Goal: Answer question/provide support: Answer question/provide support

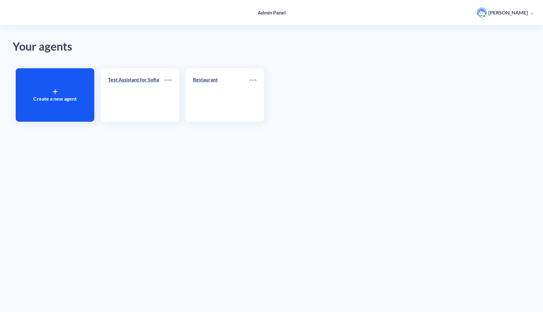
click at [224, 91] on link "Restaurant" at bounding box center [221, 95] width 57 height 38
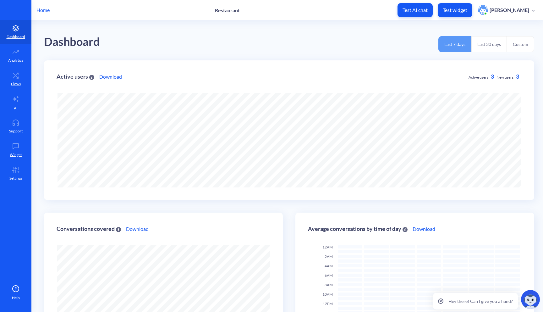
scroll to position [312, 543]
click at [17, 58] on p "Analytics" at bounding box center [15, 61] width 15 height 6
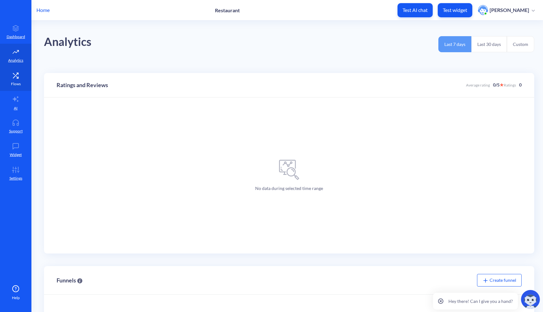
click at [17, 81] on p "Flows" at bounding box center [16, 84] width 10 height 6
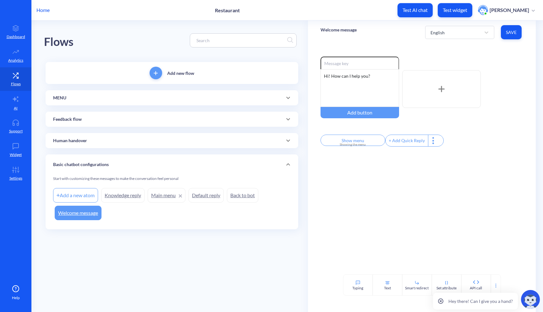
click at [429, 18] on div "Home Restaurant Test AI chat Test widget Sofia Kvasnytsia" at bounding box center [271, 10] width 543 height 20
click at [427, 10] on p "Test AI chat" at bounding box center [415, 10] width 25 height 6
click at [447, 8] on p "Test widget" at bounding box center [455, 10] width 25 height 6
click at [18, 178] on p "Settings" at bounding box center [15, 178] width 13 height 6
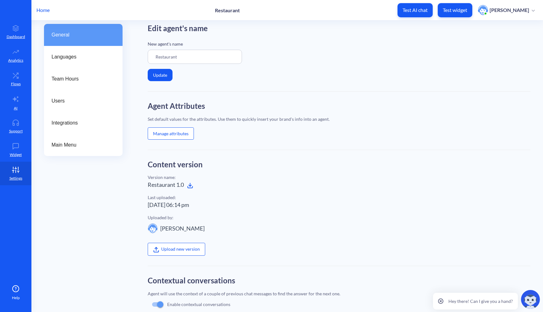
scroll to position [114, 0]
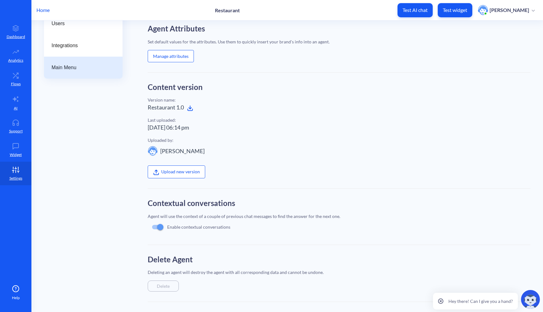
click at [106, 67] on span "Main Menu" at bounding box center [81, 68] width 58 height 8
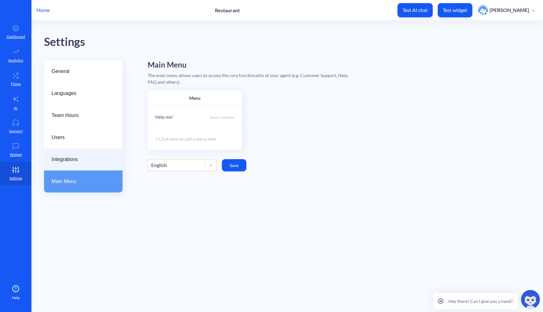
click at [99, 165] on div "Integrations" at bounding box center [83, 159] width 79 height 22
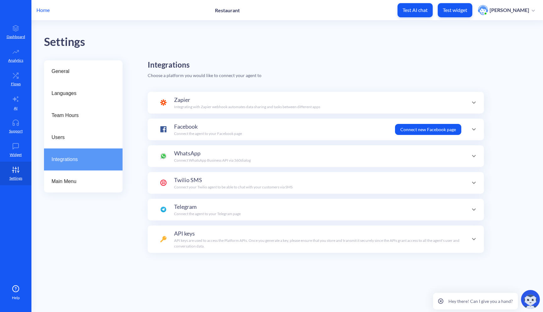
scroll to position [61, 0]
click at [85, 136] on span "Users" at bounding box center [81, 138] width 58 height 8
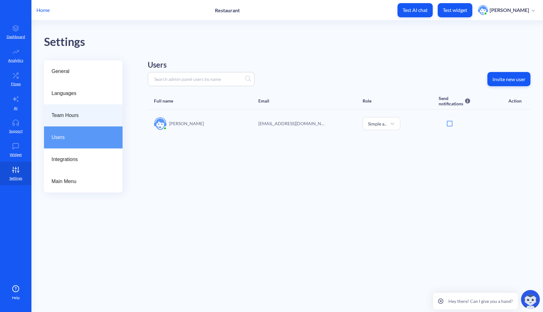
click at [87, 119] on span "Team Hours" at bounding box center [81, 116] width 58 height 8
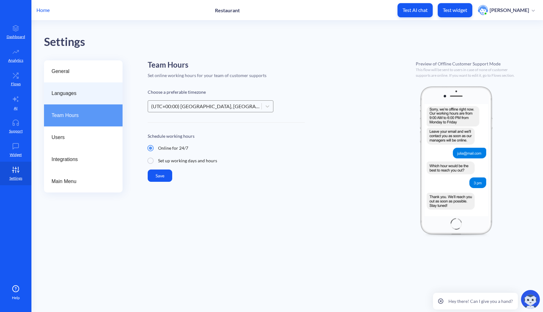
click at [87, 95] on span "Languages" at bounding box center [81, 94] width 58 height 8
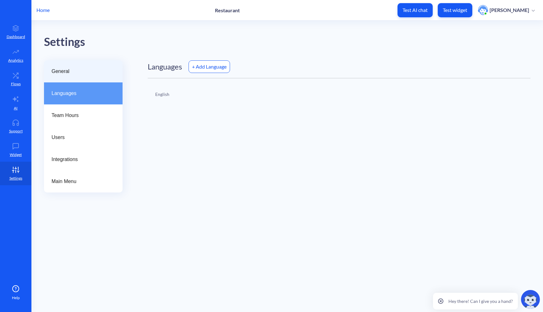
click at [91, 75] on span "General" at bounding box center [81, 72] width 58 height 8
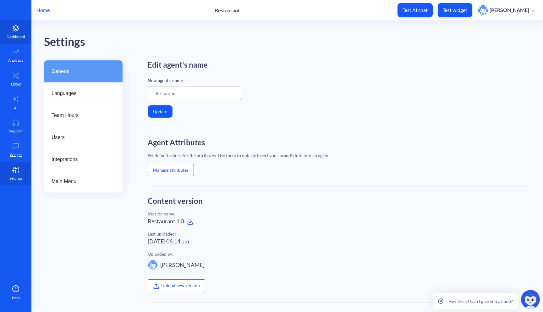
click at [16, 29] on icon at bounding box center [16, 29] width 6 height 2
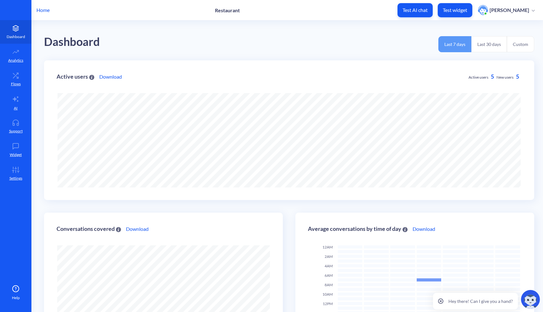
scroll to position [312, 543]
click at [17, 59] on p "Analytics" at bounding box center [15, 61] width 15 height 6
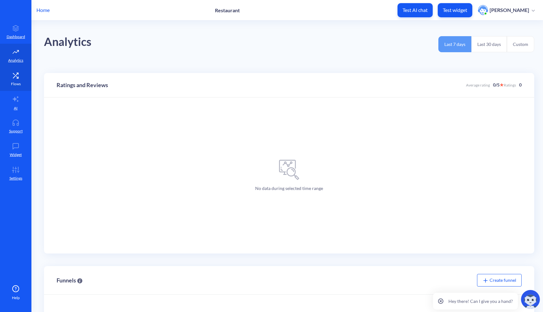
click at [17, 77] on icon at bounding box center [17, 77] width 2 height 2
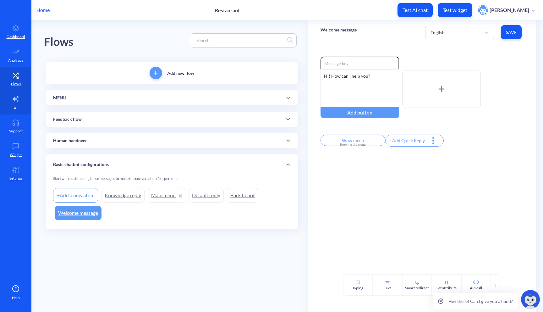
click at [19, 104] on link "AI" at bounding box center [15, 103] width 31 height 24
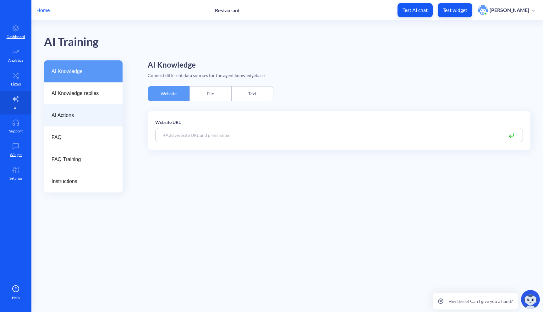
click at [88, 110] on div "AI Actions" at bounding box center [83, 115] width 79 height 22
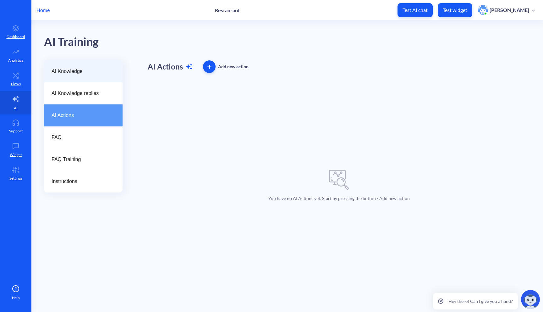
click at [73, 79] on div "AI Knowledge" at bounding box center [83, 71] width 79 height 22
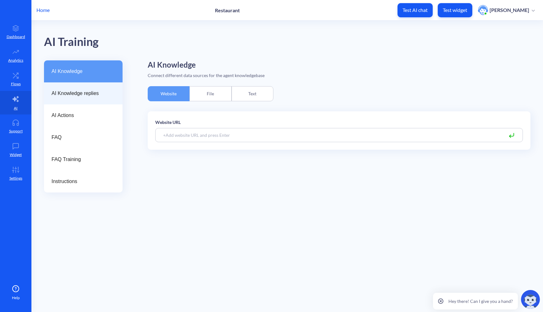
click at [70, 91] on span "AI Knowledge replies" at bounding box center [81, 94] width 58 height 8
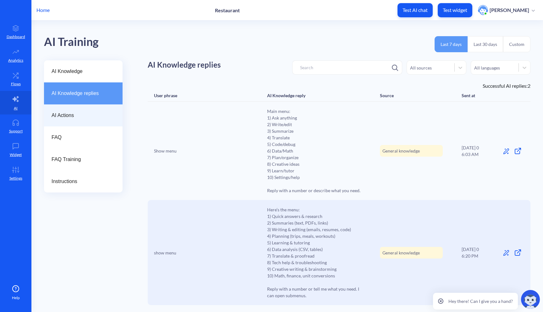
click at [75, 114] on span "AI Actions" at bounding box center [81, 116] width 58 height 8
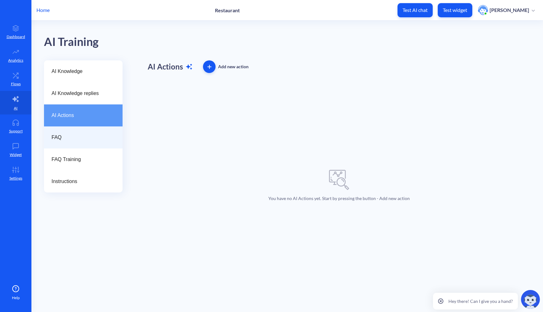
click at [73, 136] on span "FAQ" at bounding box center [81, 138] width 58 height 8
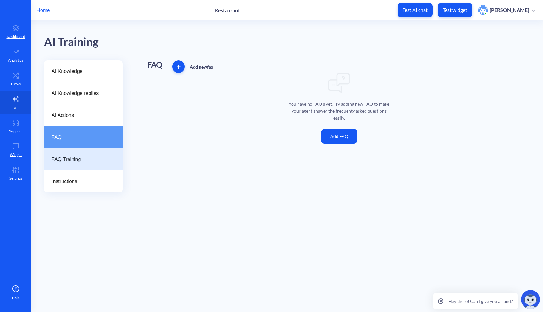
click at [74, 153] on div "FAQ Training" at bounding box center [83, 159] width 79 height 22
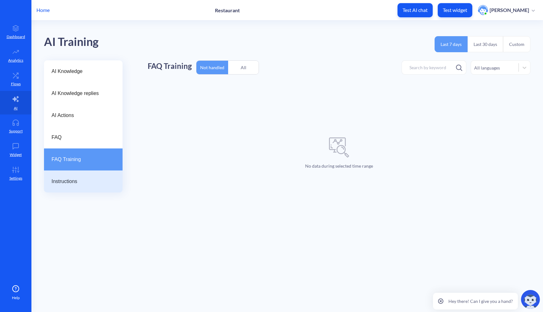
click at [74, 175] on div "Instructions" at bounding box center [83, 181] width 79 height 22
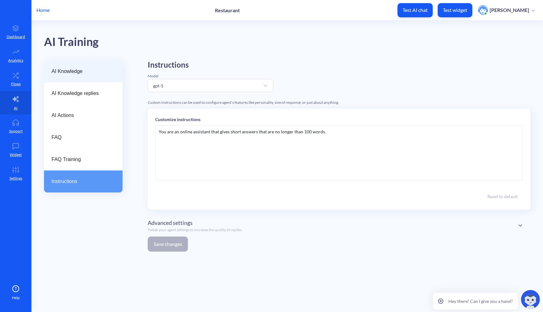
click at [79, 80] on div "AI Knowledge" at bounding box center [83, 71] width 79 height 22
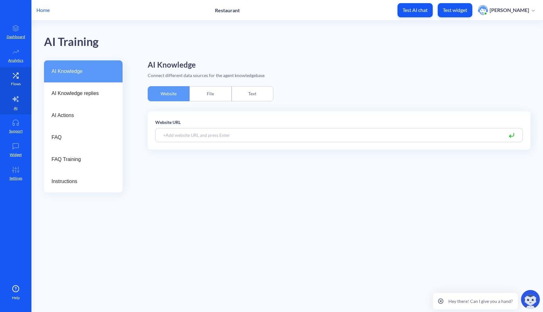
click at [14, 79] on link "Flows" at bounding box center [15, 79] width 31 height 24
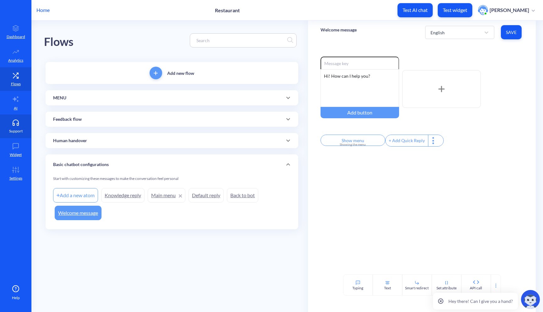
click at [11, 130] on p "Support" at bounding box center [16, 131] width 14 height 6
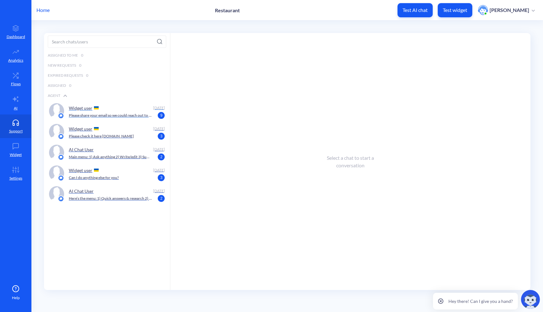
click at [123, 112] on div "Widget user" at bounding box center [110, 107] width 82 height 9
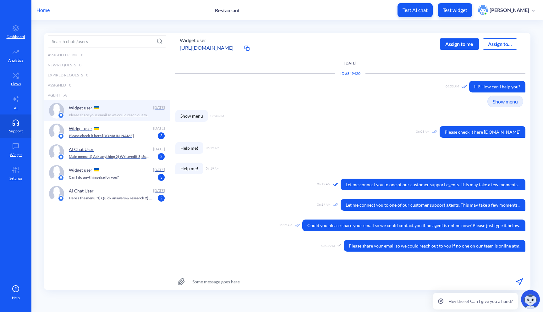
click at [469, 46] on div "Assign to me" at bounding box center [459, 43] width 39 height 11
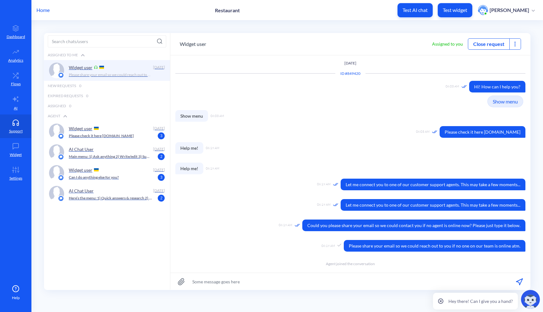
click at [483, 46] on button "Close request" at bounding box center [488, 44] width 41 height 8
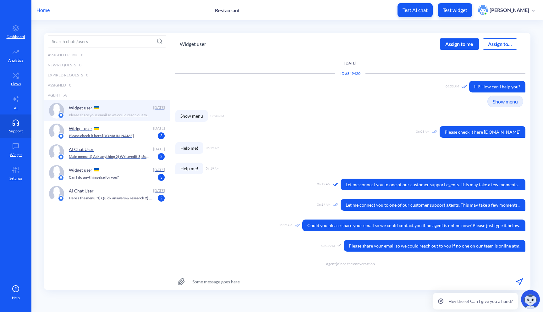
scroll to position [5, 0]
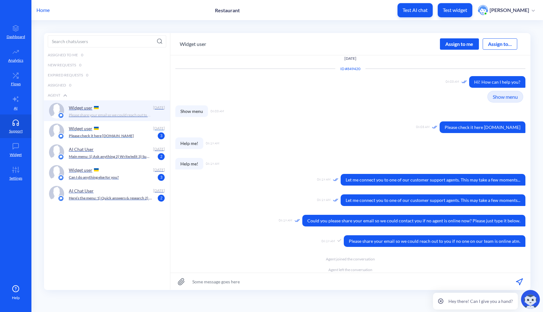
click at [134, 135] on div "Please check it here google.com 3" at bounding box center [115, 136] width 93 height 6
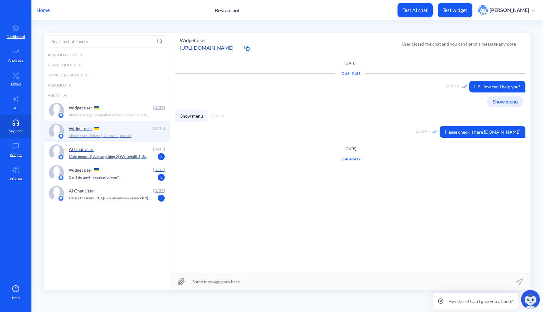
click at [132, 112] on div "Widget user" at bounding box center [110, 107] width 82 height 9
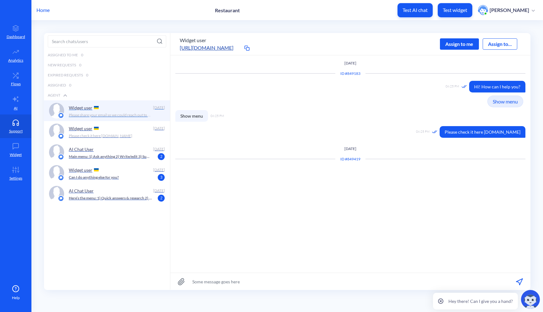
scroll to position [5, 0]
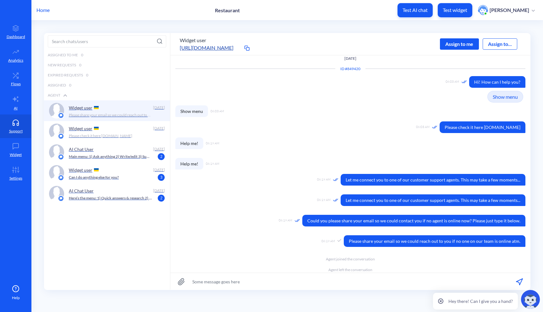
click at [468, 44] on div "Assign to me" at bounding box center [459, 43] width 39 height 11
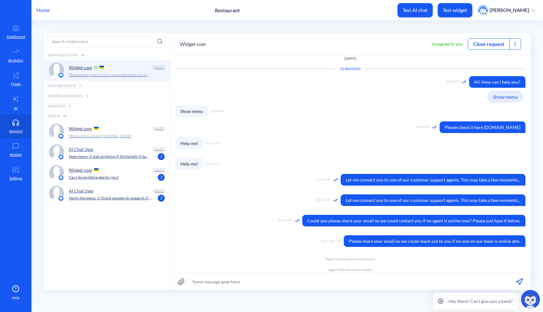
scroll to position [15, 0]
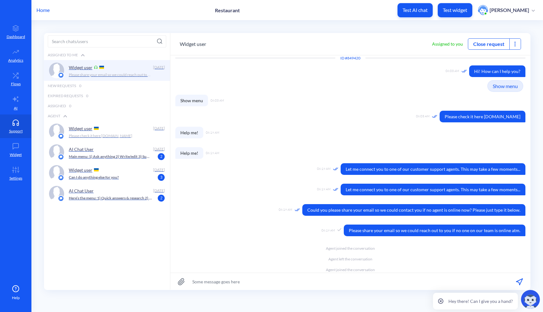
click at [494, 43] on button "Close request" at bounding box center [488, 44] width 41 height 8
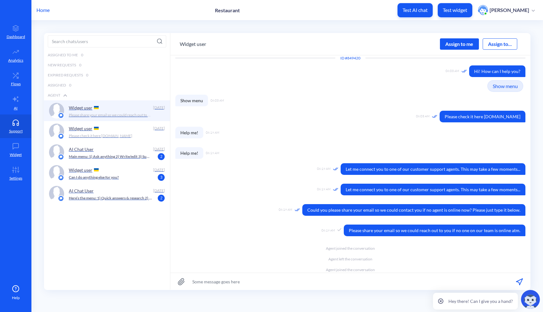
scroll to position [26, 0]
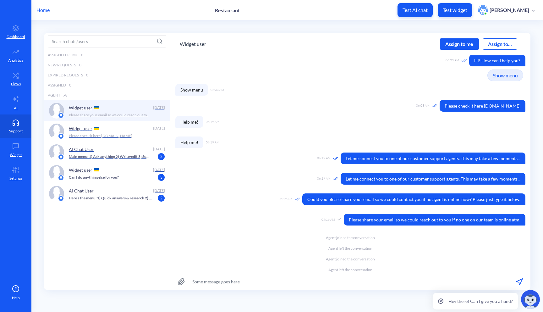
click at [466, 45] on div "Assign to me" at bounding box center [459, 43] width 39 height 11
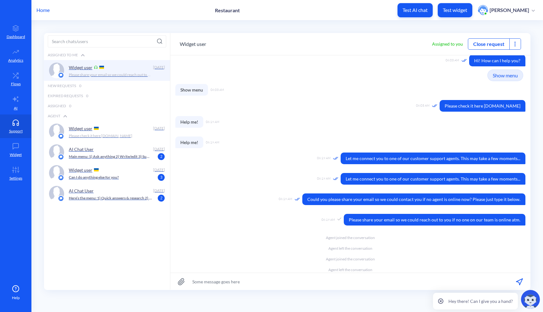
scroll to position [37, 0]
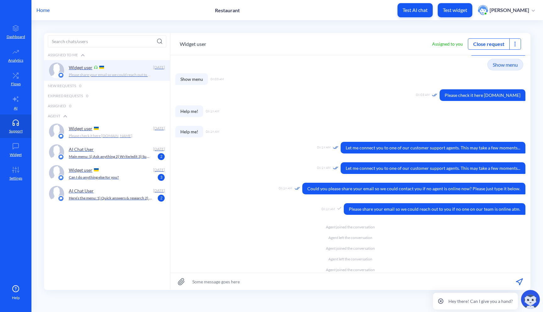
click at [492, 42] on button "Close request" at bounding box center [488, 44] width 41 height 8
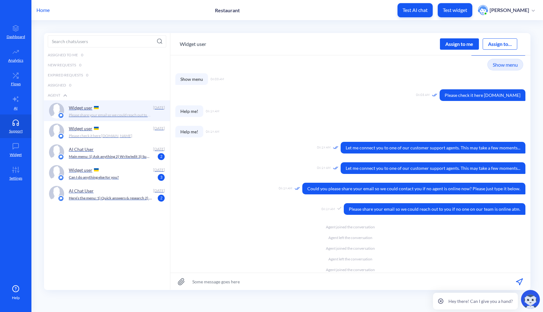
scroll to position [47, 0]
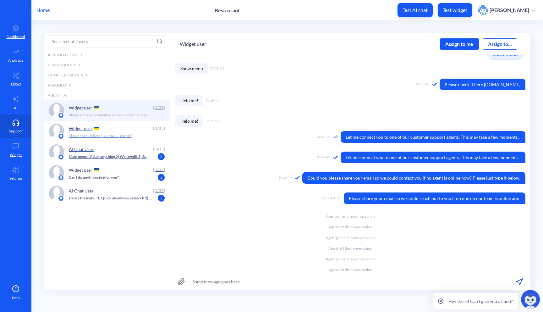
click at [120, 135] on p "Please check it here google.com" at bounding box center [100, 136] width 63 height 6
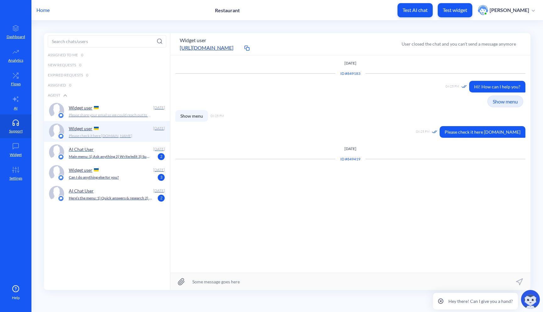
click at [110, 156] on p "Main menu: 1) Ask anything 2) Write/edit 3) Summarize 4) Translate 5) Code/debu…" at bounding box center [110, 157] width 83 height 6
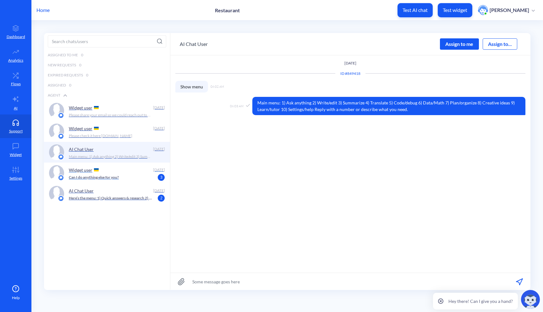
click at [108, 172] on div "Widget user" at bounding box center [110, 169] width 82 height 9
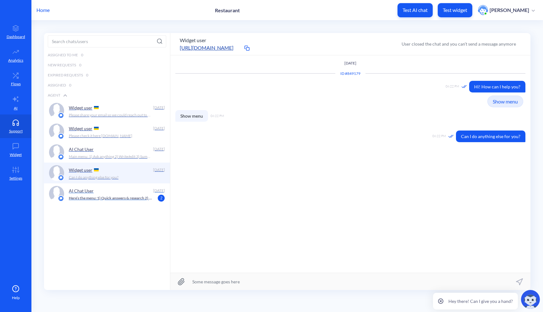
click at [103, 192] on div "AI Chat User" at bounding box center [110, 190] width 82 height 9
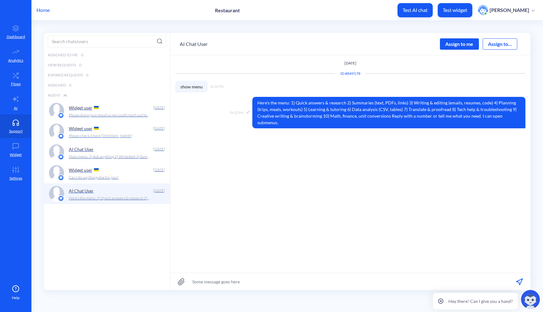
click at [115, 127] on div "Widget user" at bounding box center [110, 128] width 82 height 9
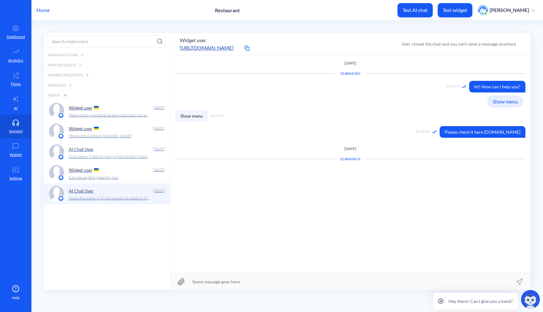
click at [108, 145] on div "AI Chat User" at bounding box center [110, 148] width 82 height 9
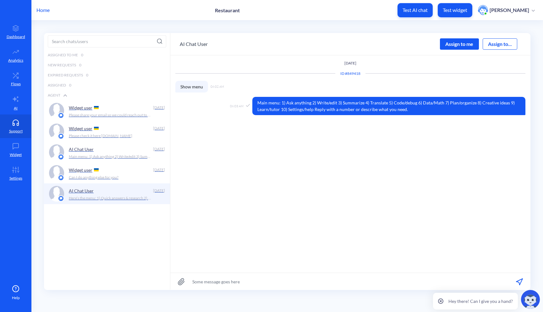
click at [458, 44] on div "Assign to me" at bounding box center [459, 43] width 39 height 11
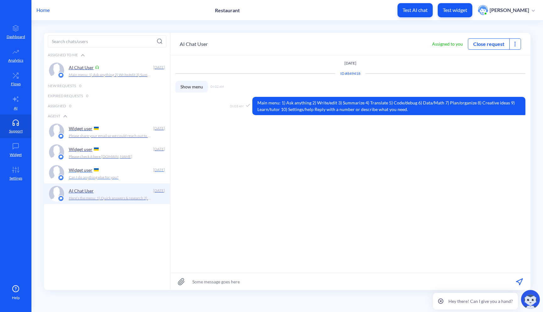
click at [131, 179] on div "Can I do anything else for you?" at bounding box center [115, 177] width 93 height 6
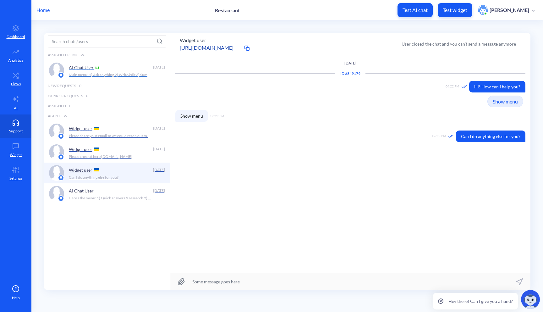
click at [117, 76] on p "Main menu: 1) Ask anything 2) Write/edit 3) Summarize 4) Translate 5) Code/debu…" at bounding box center [110, 75] width 83 height 6
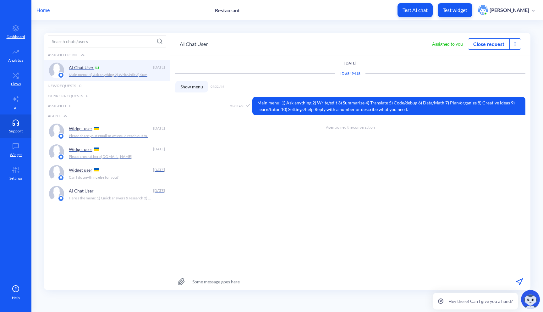
click at [490, 47] on button "Close request" at bounding box center [488, 44] width 41 height 8
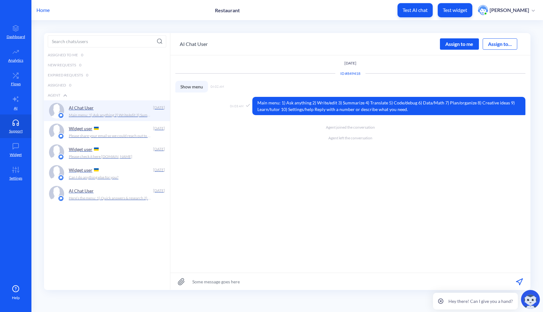
click at [457, 43] on div "Assign to me" at bounding box center [459, 43] width 39 height 11
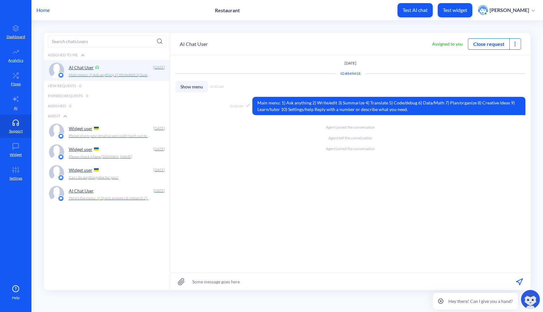
click at [516, 44] on icon at bounding box center [515, 44] width 6 height 6
click at [515, 43] on div at bounding box center [271, 156] width 543 height 312
click at [497, 46] on button "Close request" at bounding box center [488, 44] width 41 height 8
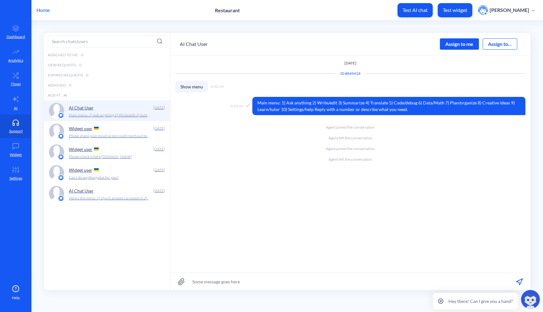
click at [454, 46] on div "Assign to me" at bounding box center [459, 43] width 39 height 11
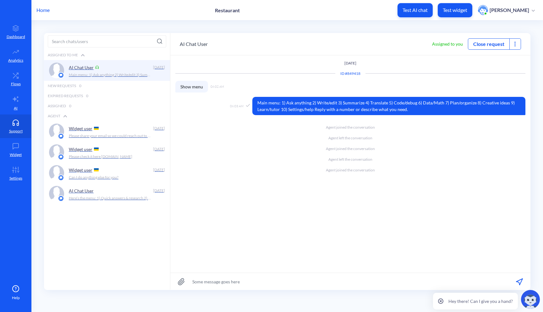
click at [481, 44] on button "Close request" at bounding box center [488, 44] width 41 height 8
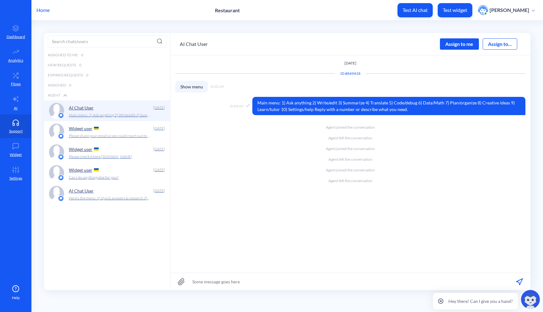
click at [108, 129] on div "Widget user" at bounding box center [110, 128] width 82 height 9
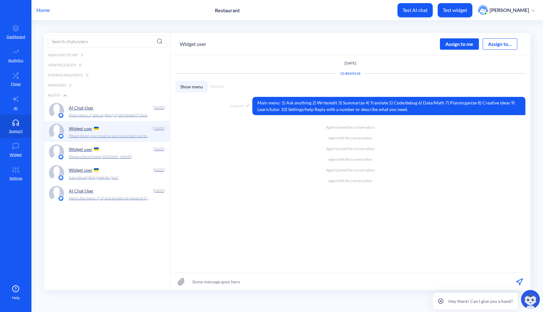
scroll to position [47, 0]
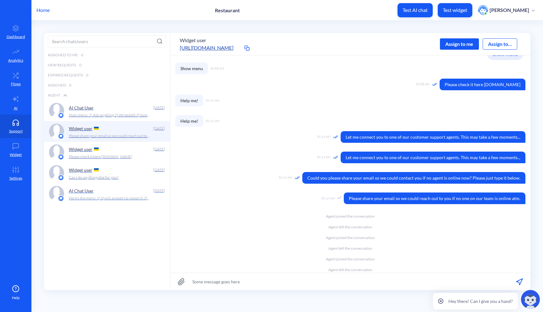
click at [121, 187] on div "AI Chat User" at bounding box center [110, 190] width 82 height 9
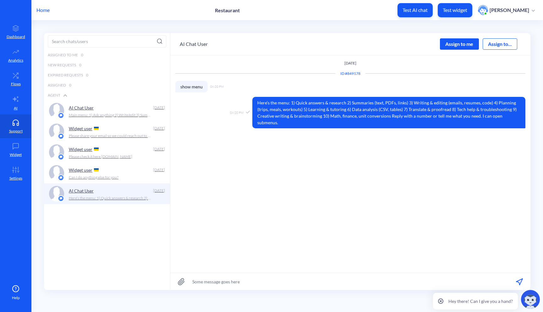
click at [117, 178] on p "Can I do anything else for you?" at bounding box center [94, 177] width 50 height 6
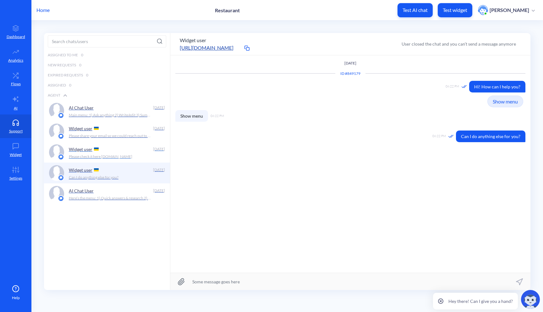
click at [119, 153] on div "Widget user Sep 16 Please check it here google.com" at bounding box center [117, 152] width 96 height 16
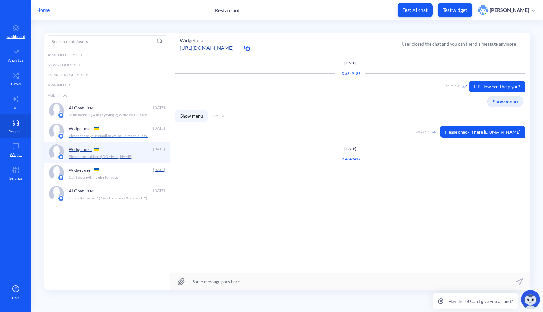
click at [116, 133] on p "Please share your email so we could reach out to you if no one on our team is o…" at bounding box center [110, 136] width 83 height 6
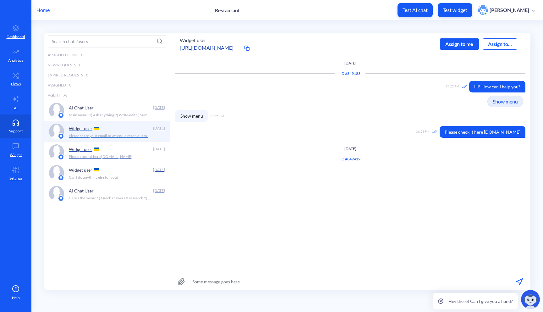
scroll to position [47, 0]
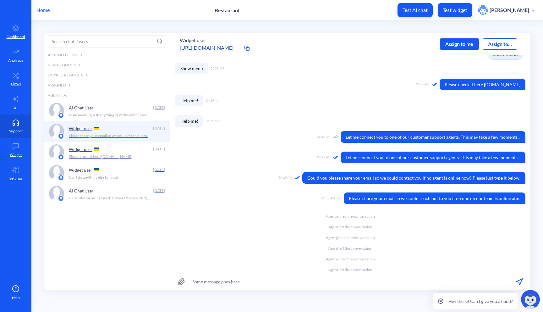
click at [466, 44] on div "Assign to me" at bounding box center [459, 43] width 39 height 11
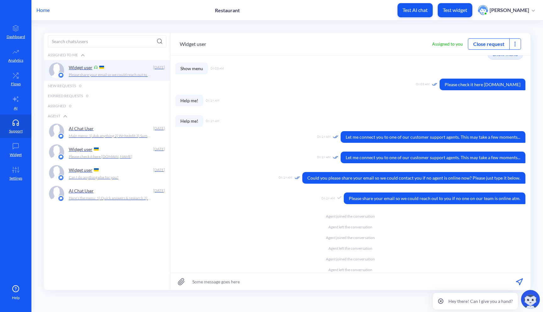
scroll to position [58, 0]
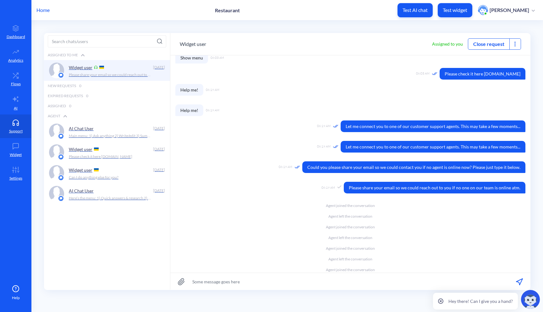
click at [514, 41] on icon at bounding box center [515, 44] width 6 height 6
click at [493, 44] on div at bounding box center [271, 156] width 543 height 312
click at [497, 45] on button "Close request" at bounding box center [488, 44] width 41 height 8
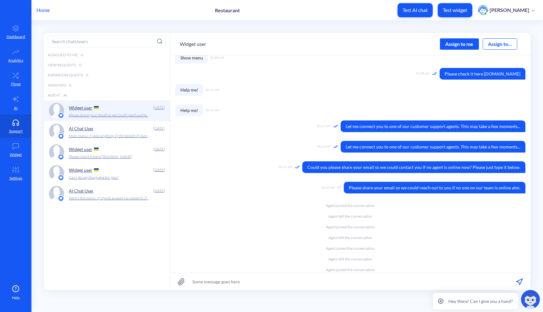
scroll to position [69, 0]
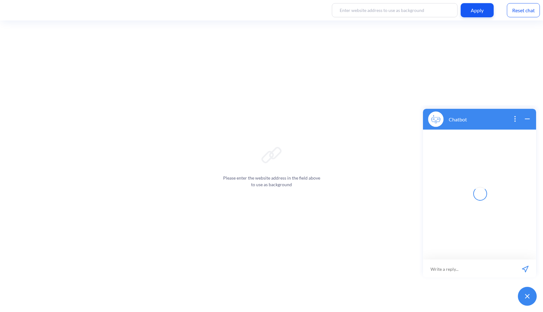
scroll to position [1, 0]
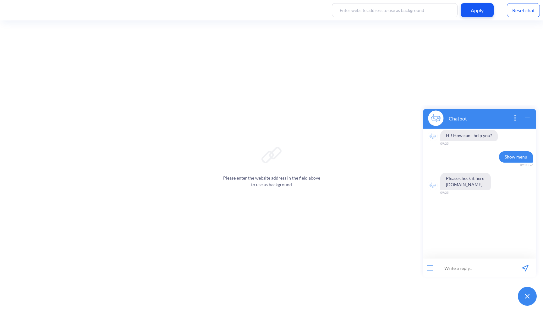
click at [520, 7] on div "Reset chat" at bounding box center [523, 10] width 33 height 14
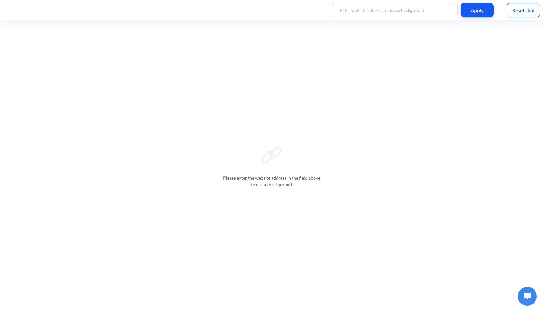
click at [528, 298] on img at bounding box center [527, 296] width 7 height 6
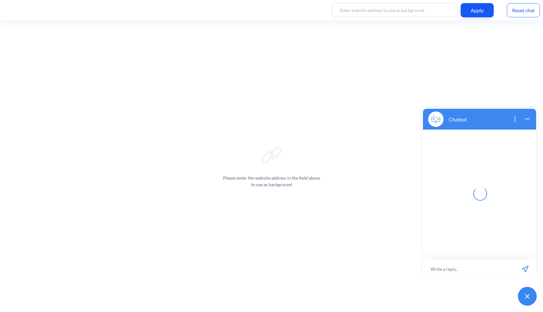
scroll to position [1, 0]
click at [488, 161] on button "Show menu" at bounding box center [480, 157] width 31 height 11
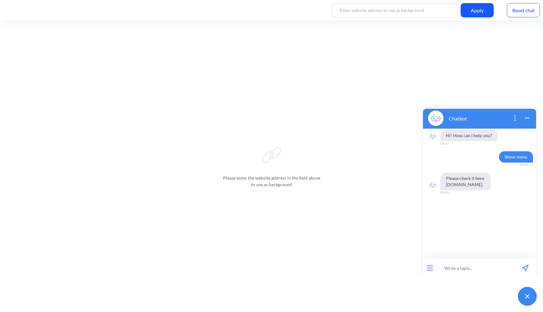
click at [430, 268] on button "open menu" at bounding box center [430, 267] width 6 height 5
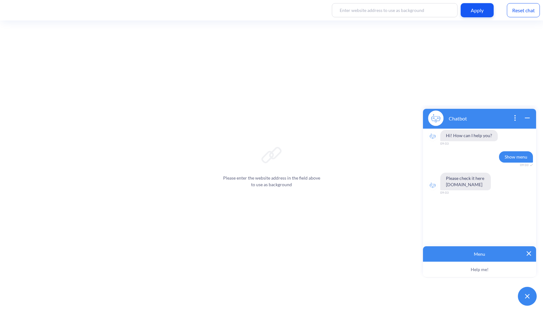
click at [478, 254] on p "Menu" at bounding box center [479, 253] width 103 height 5
click at [482, 255] on p "Menu" at bounding box center [479, 253] width 103 height 5
click at [481, 268] on span "Help me!" at bounding box center [480, 269] width 18 height 5
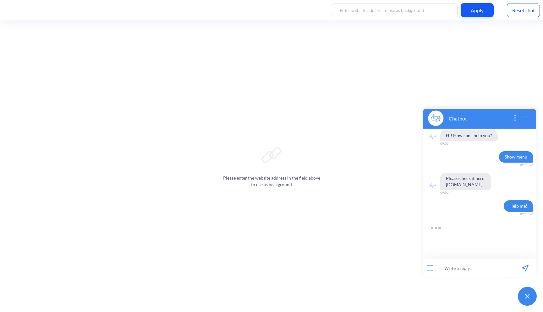
click at [434, 269] on div at bounding box center [430, 267] width 14 height 19
click at [428, 268] on button "open menu" at bounding box center [430, 267] width 6 height 5
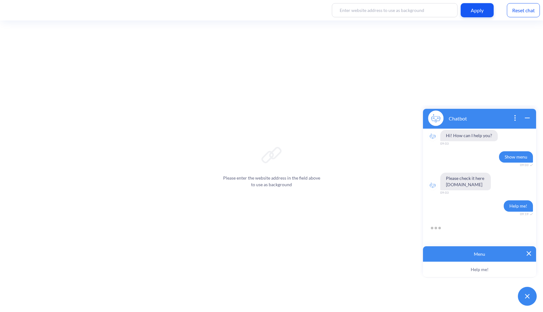
click at [428, 268] on button "Help me!" at bounding box center [479, 270] width 113 height 16
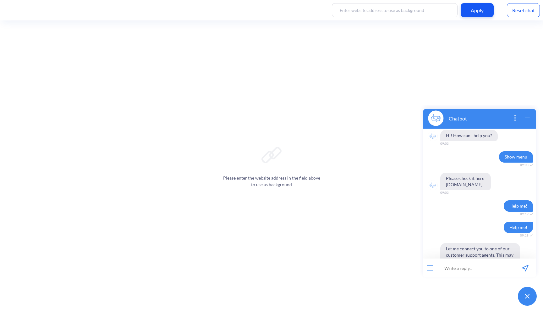
scroll to position [245, 0]
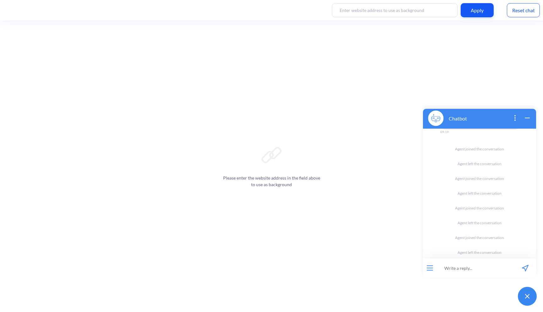
click at [527, 118] on icon "wrap widget" at bounding box center [528, 118] width 8 height 8
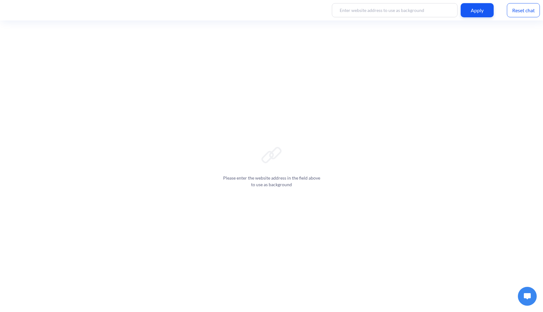
click at [518, 6] on div "Reset chat" at bounding box center [523, 10] width 33 height 14
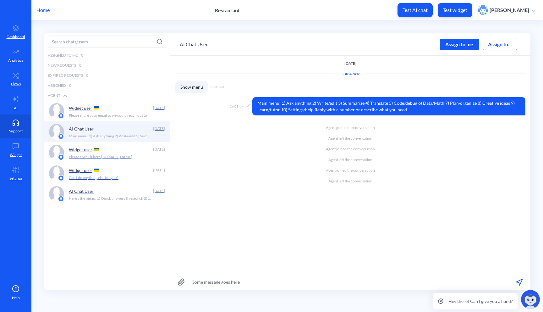
scroll to position [0, 0]
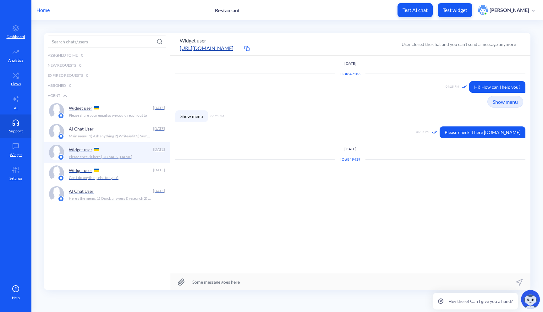
scroll to position [0, 0]
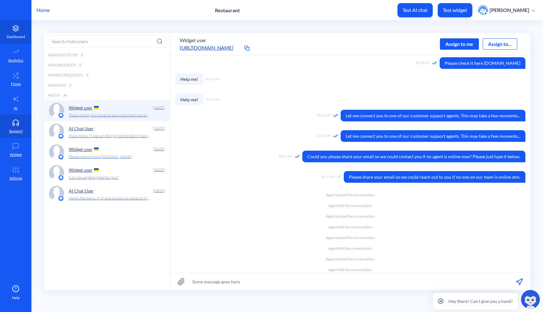
click at [14, 34] on p "Dashboard" at bounding box center [16, 37] width 19 height 6
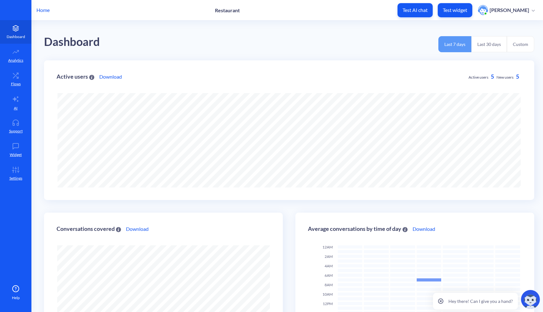
scroll to position [312, 543]
